Goal: Entertainment & Leisure: Consume media (video, audio)

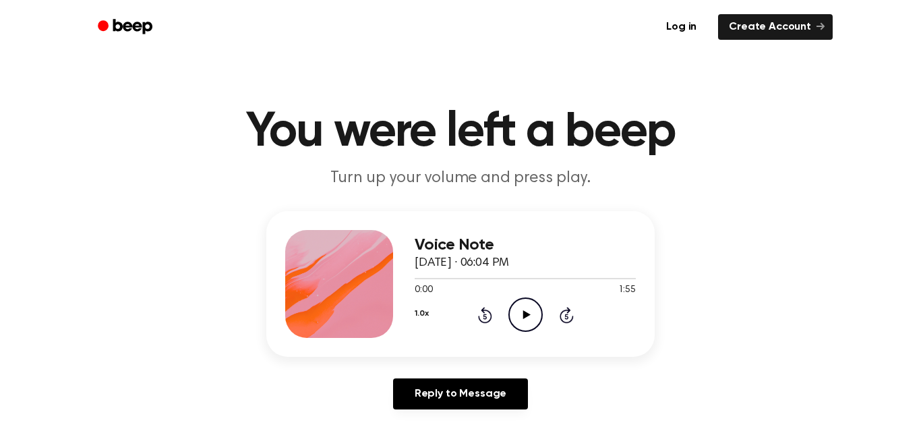
click at [515, 327] on icon "Play Audio" at bounding box center [525, 314] width 34 height 34
click at [515, 327] on icon "Pause Audio" at bounding box center [525, 314] width 34 height 34
